Goal: Download file/media

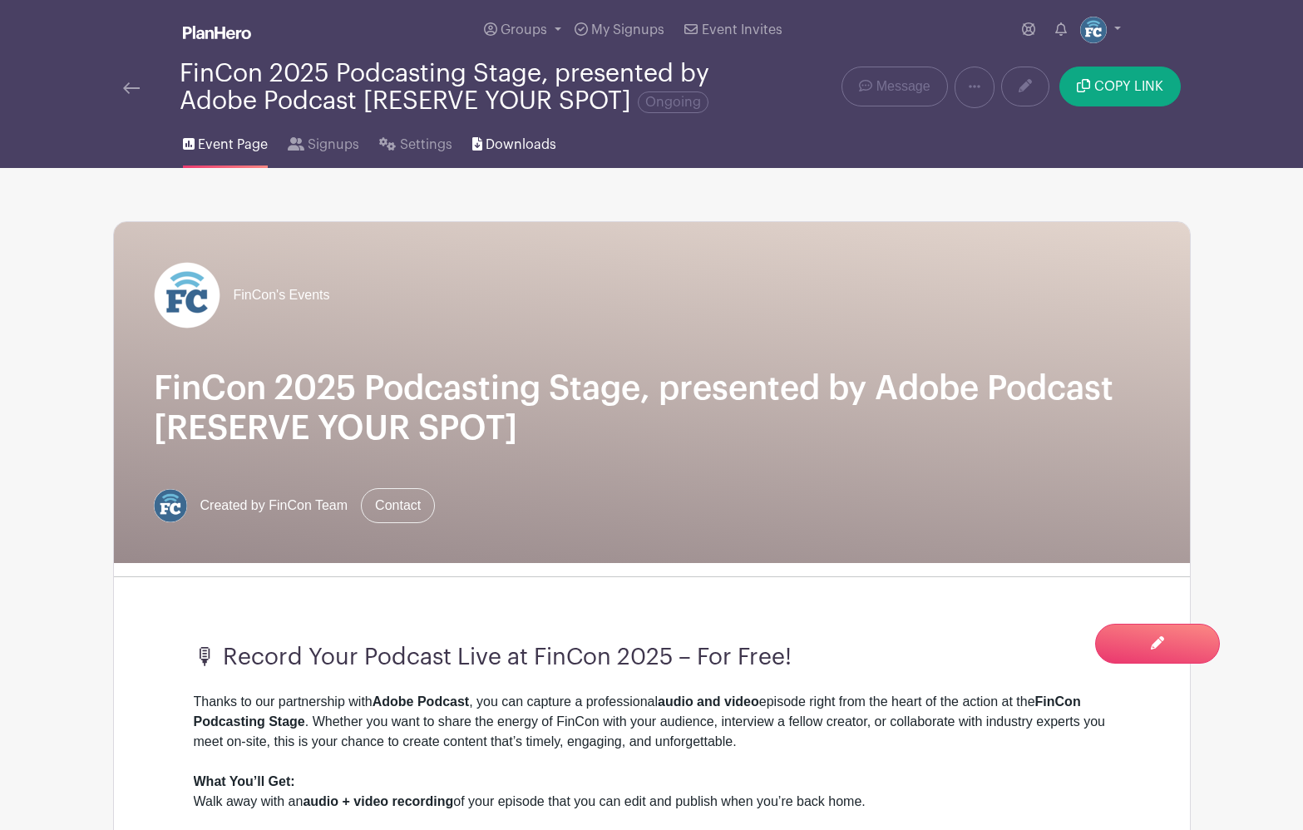
click at [527, 155] on span "Downloads" at bounding box center [520, 145] width 71 height 20
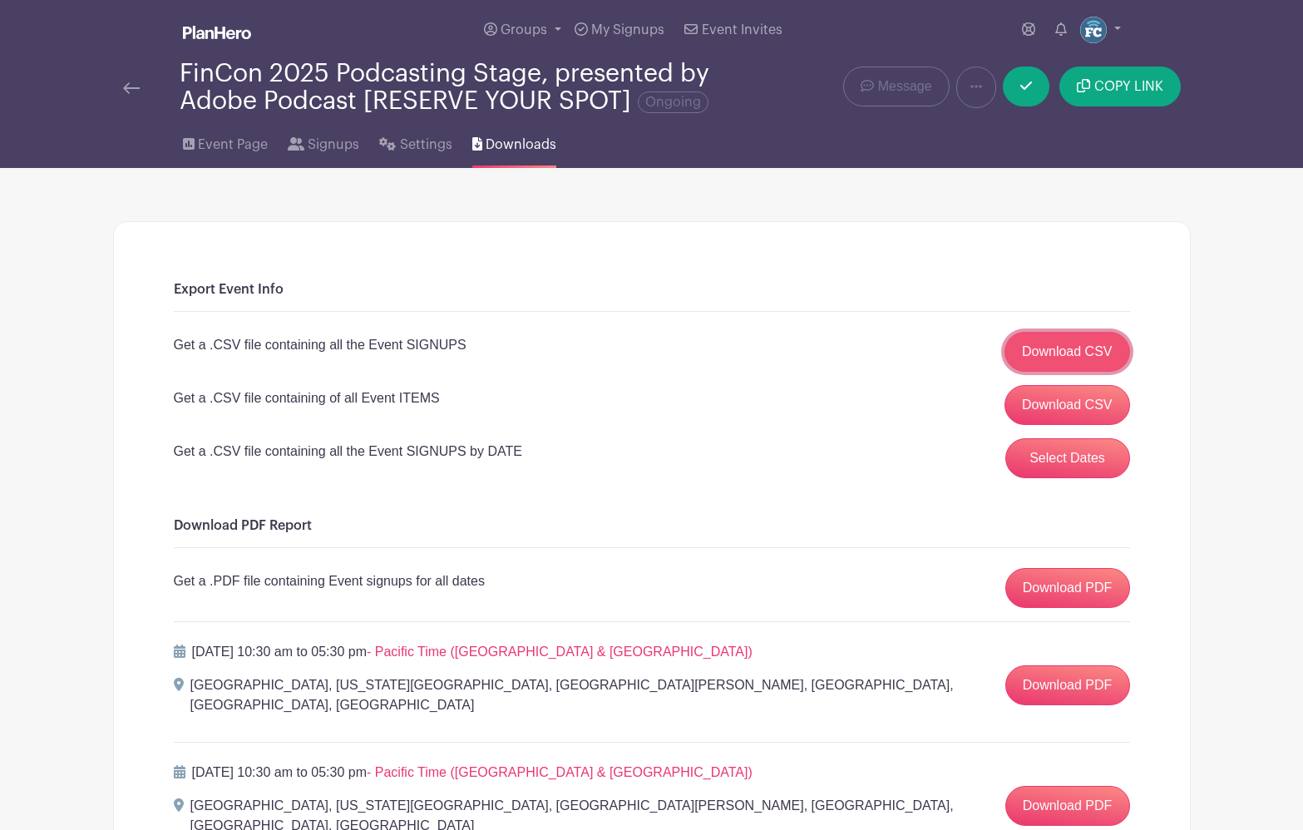
click at [1023, 372] on link "Download CSV" at bounding box center [1067, 352] width 126 height 40
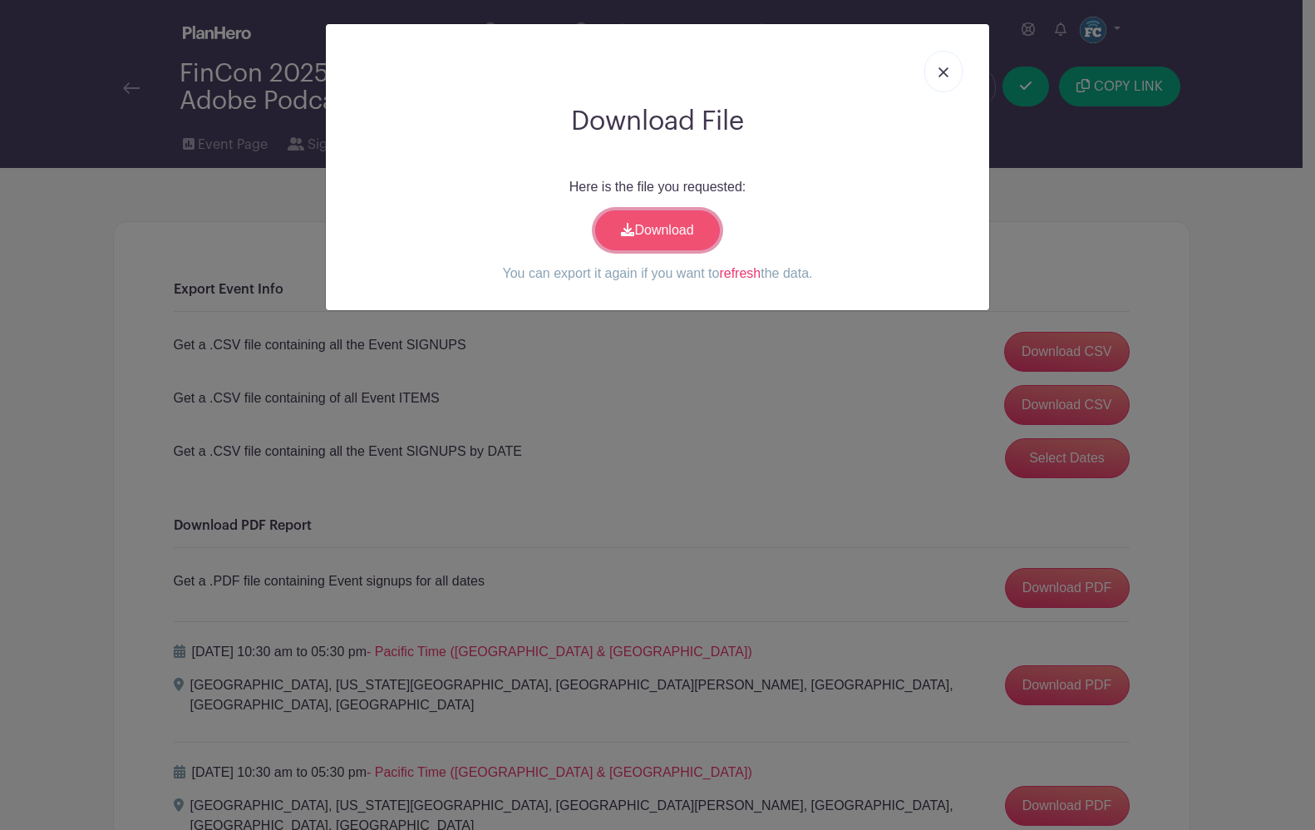
click at [653, 250] on link "Download" at bounding box center [657, 230] width 125 height 40
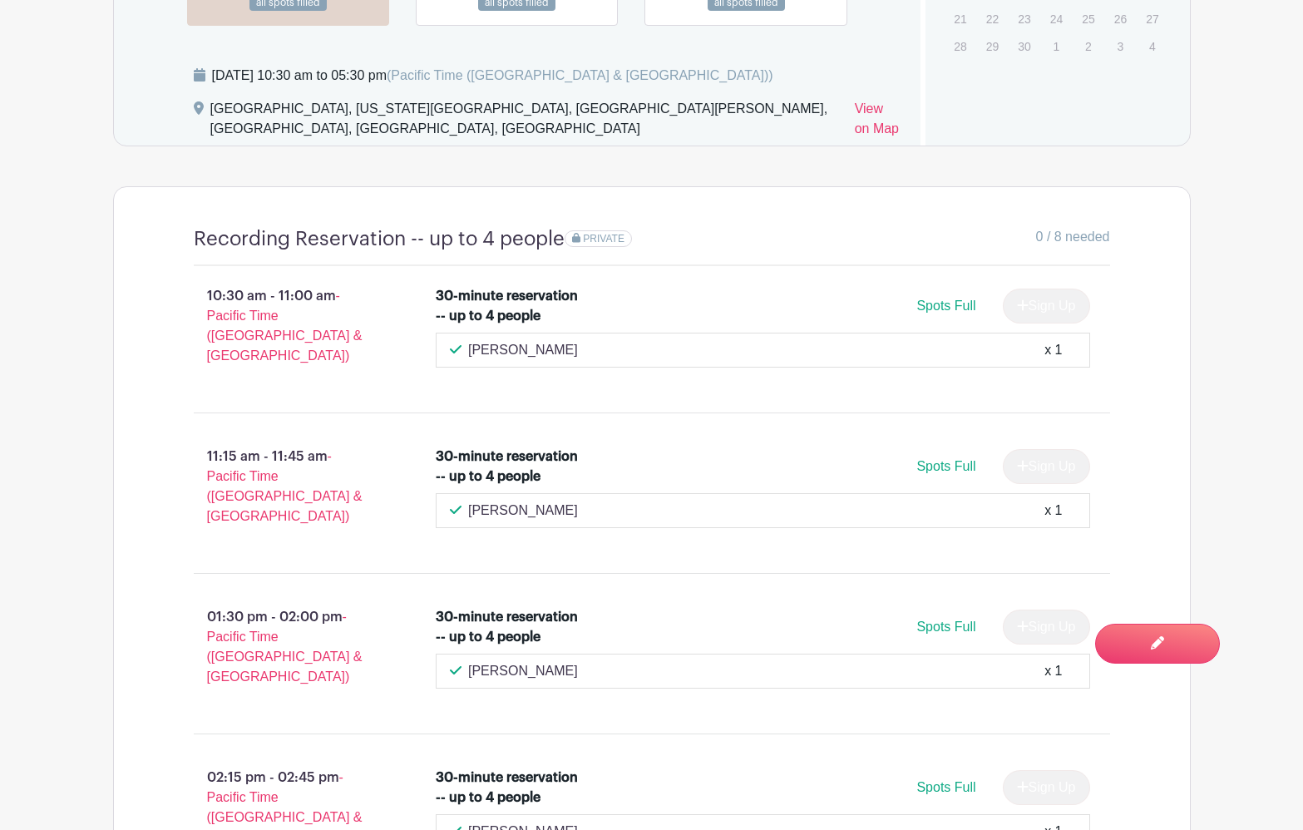
scroll to position [1107, 0]
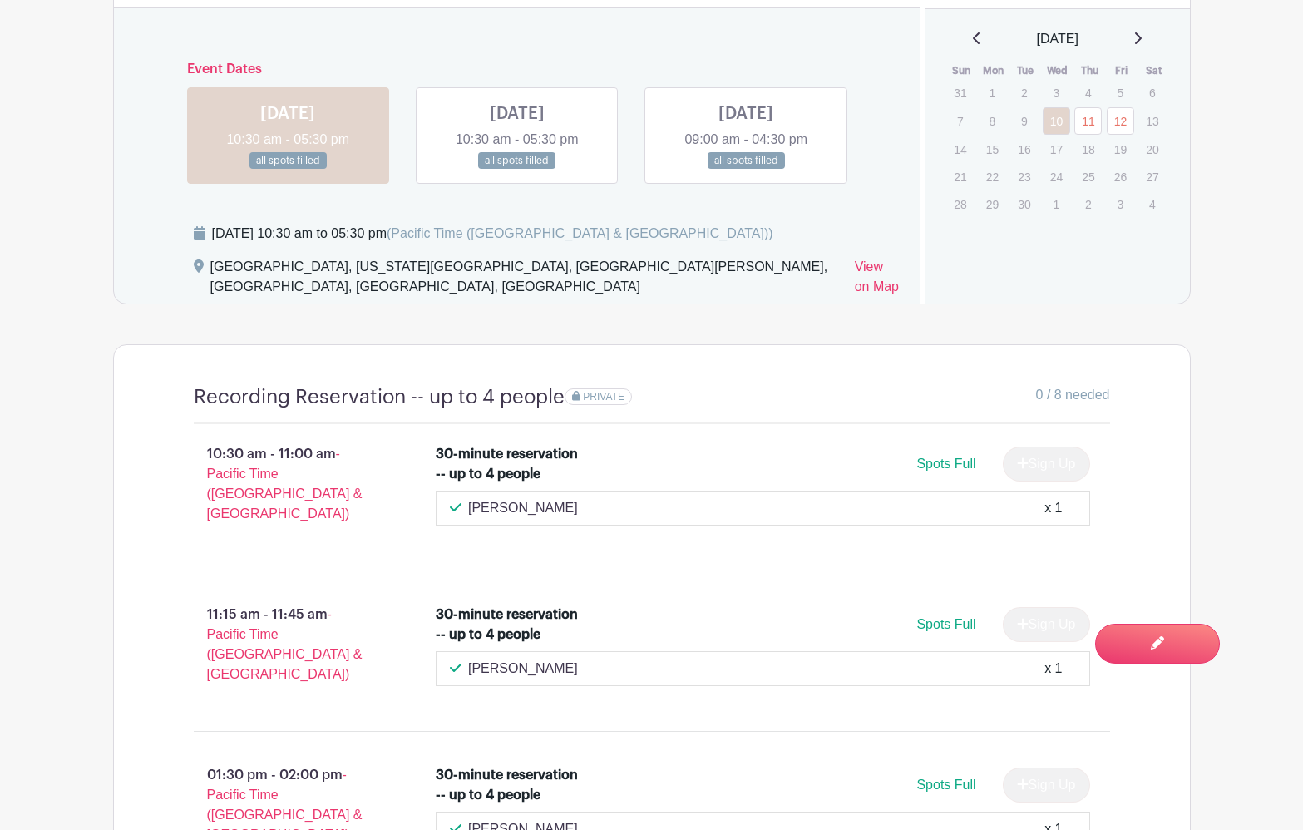
click at [517, 170] on link at bounding box center [517, 170] width 0 height 0
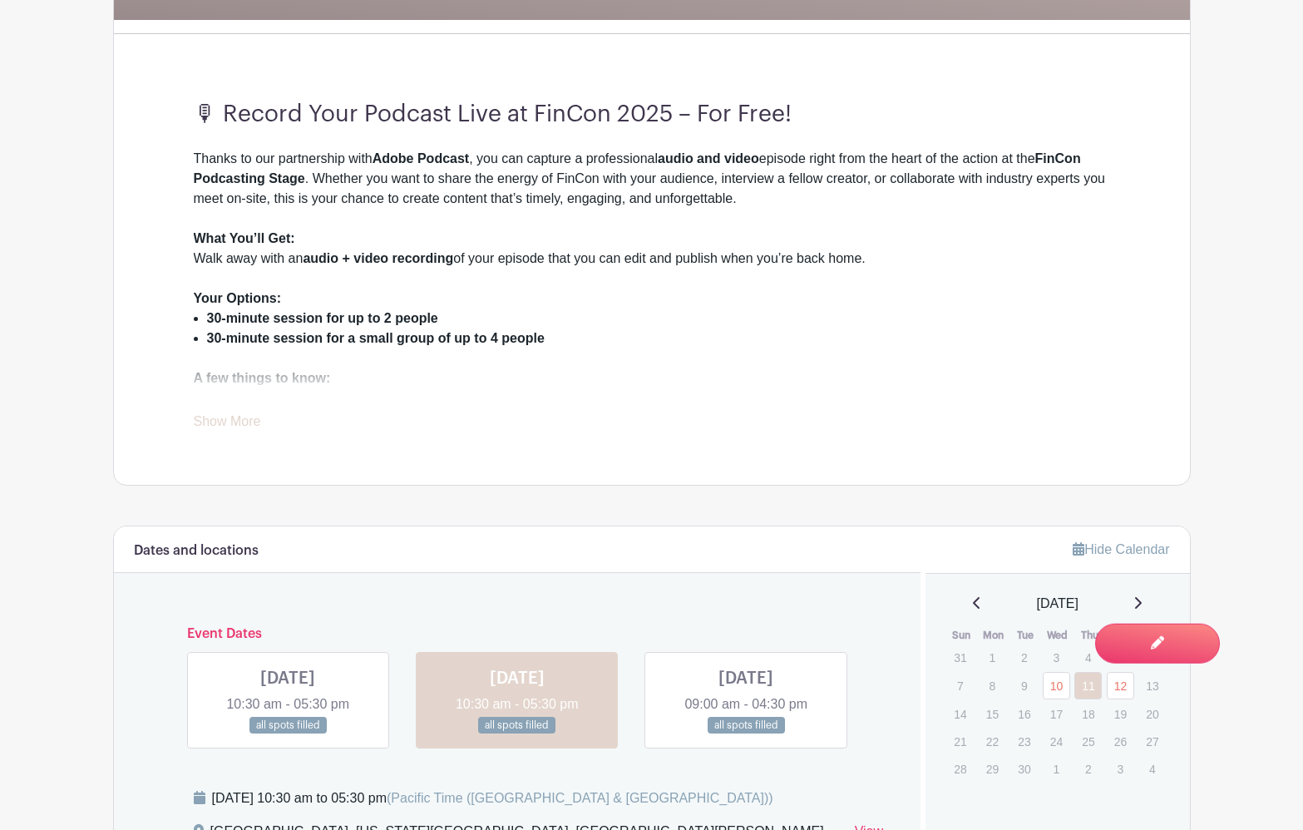
scroll to position [728, 0]
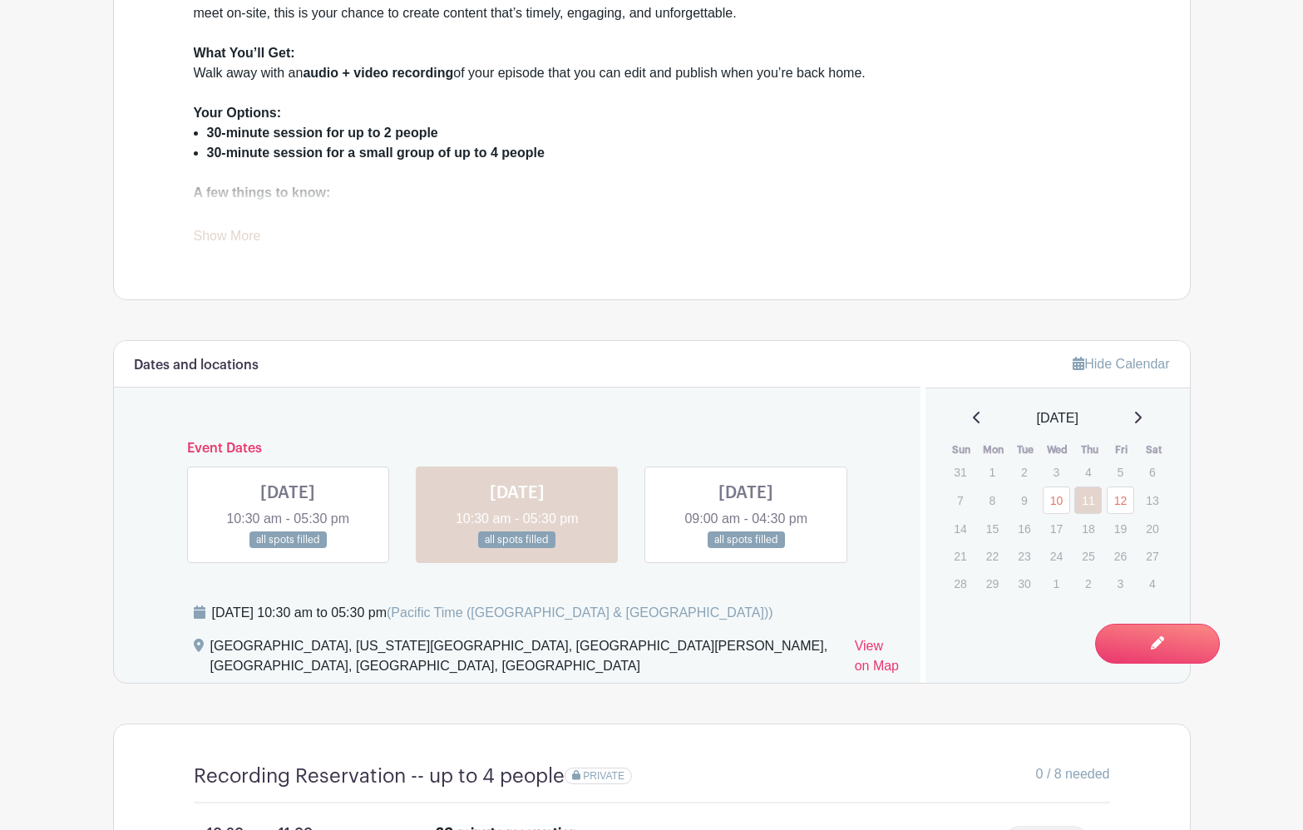
click at [746, 549] on link at bounding box center [746, 549] width 0 height 0
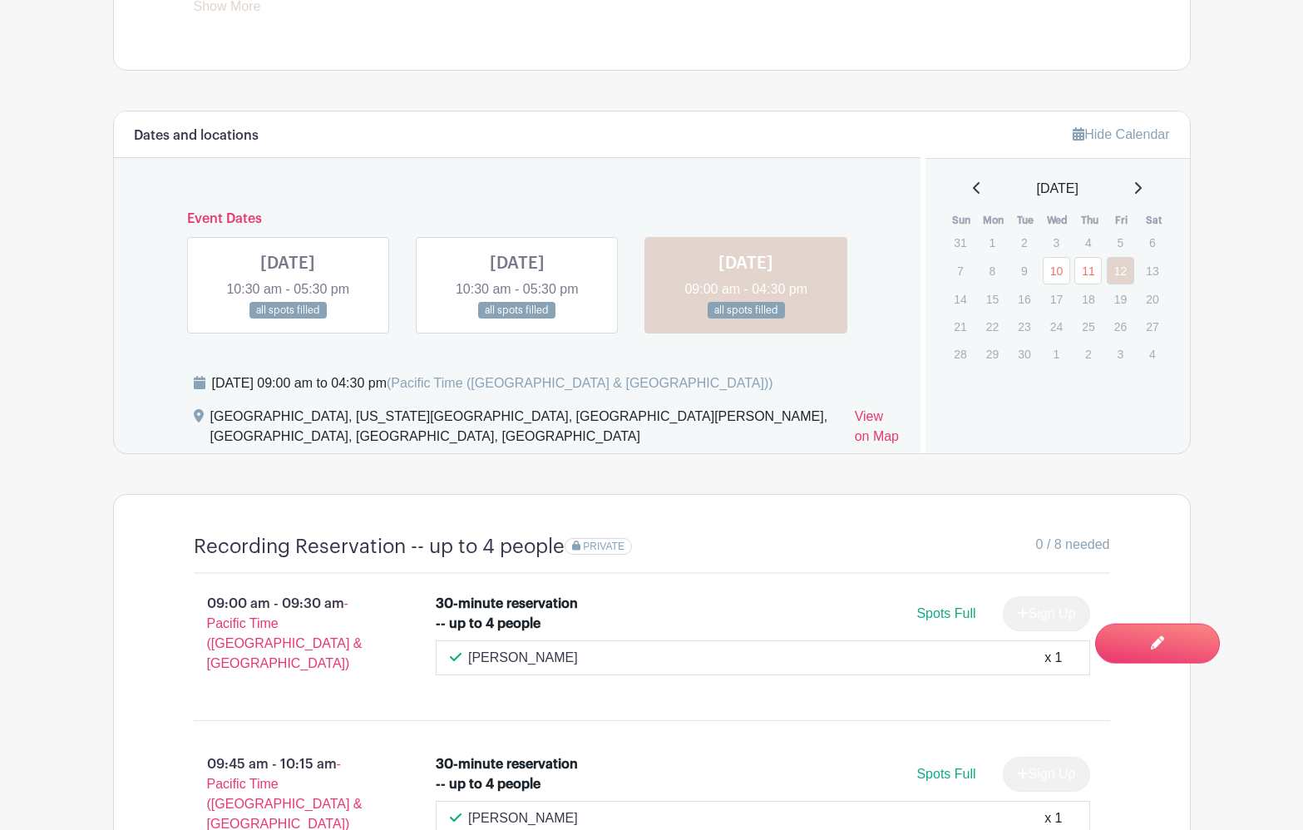
scroll to position [965, 0]
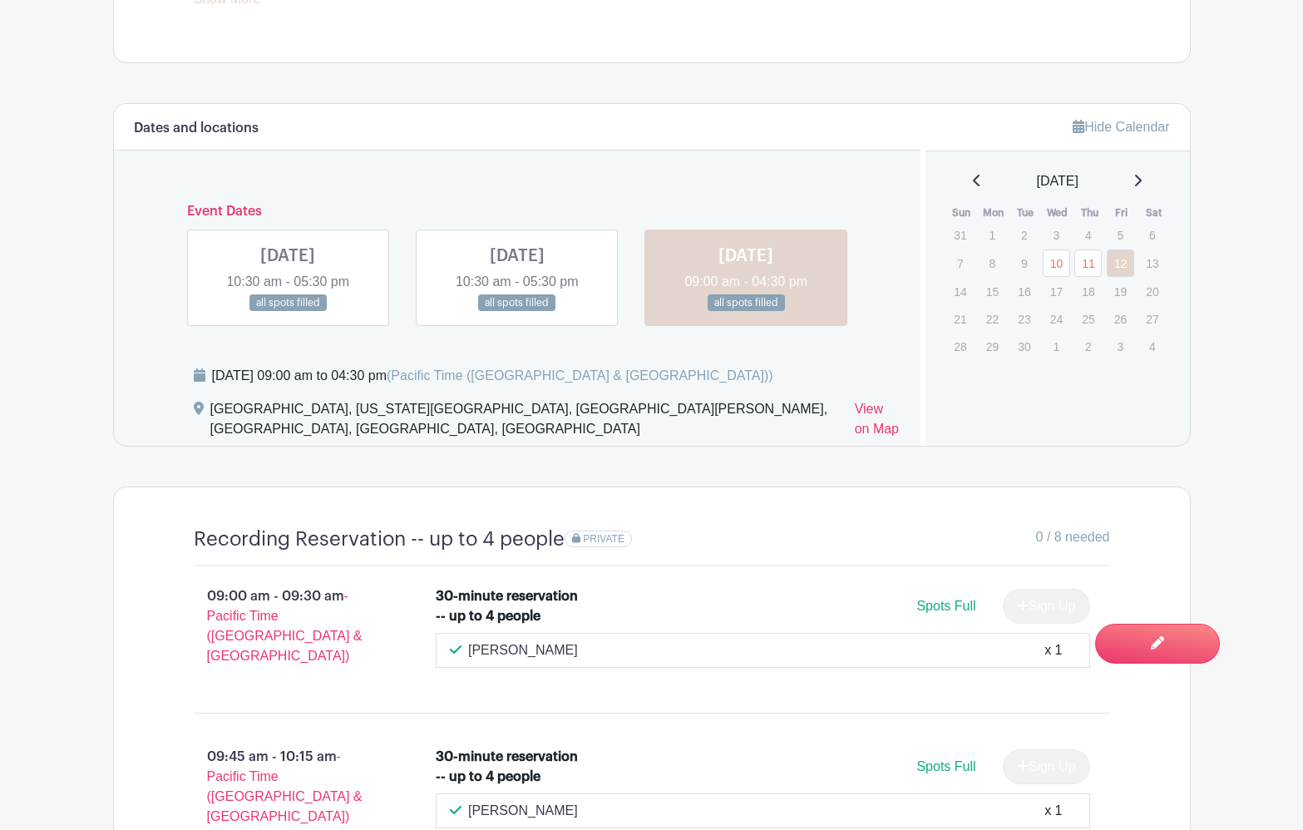
drag, startPoint x: 690, startPoint y: 2, endPoint x: 288, endPoint y: 384, distance: 555.0
click at [288, 312] on link at bounding box center [288, 312] width 0 height 0
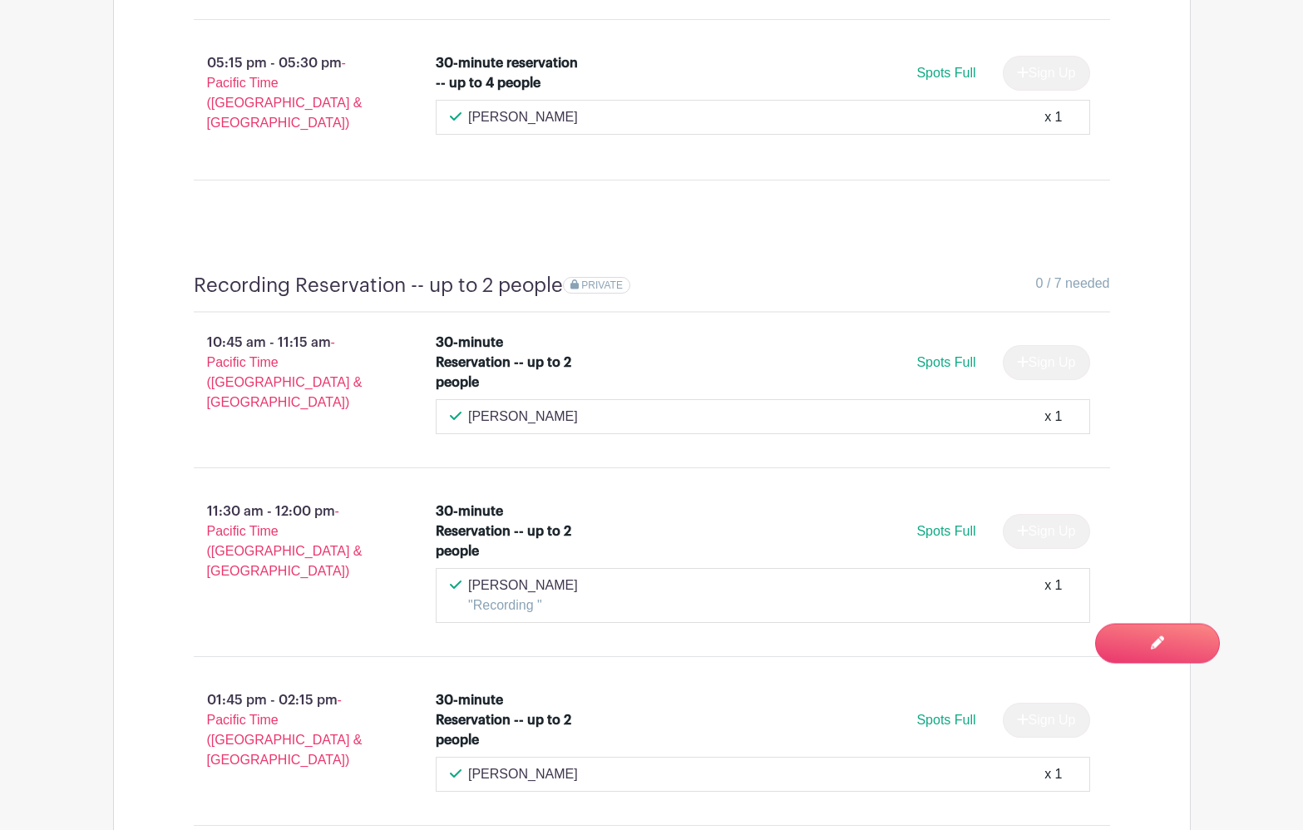
scroll to position [2734, 0]
